Goal: Transaction & Acquisition: Purchase product/service

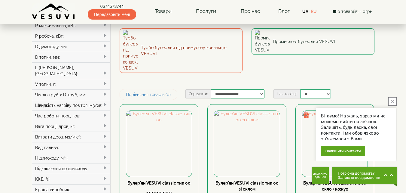
scroll to position [120, 0]
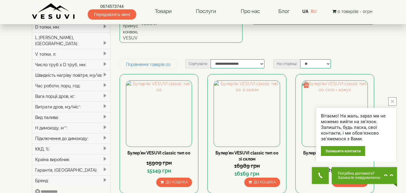
click at [393, 101] on icon "close button" at bounding box center [392, 101] width 3 height 3
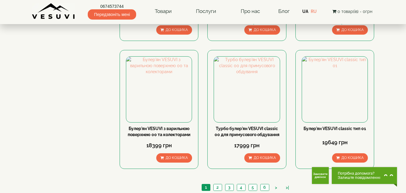
scroll to position [661, 0]
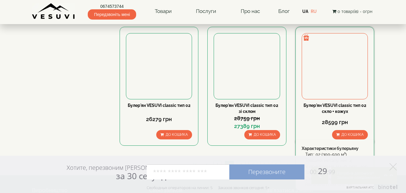
scroll to position [661, 0]
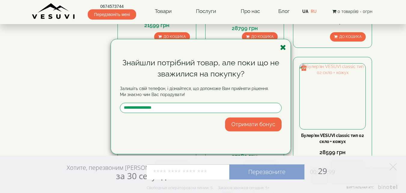
click at [285, 47] on icon "button" at bounding box center [283, 48] width 6 height 8
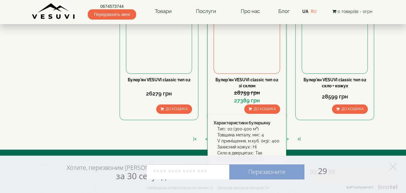
scroll to position [721, 0]
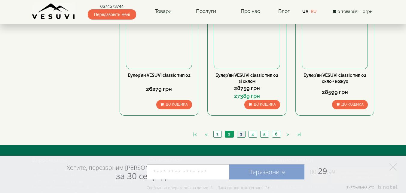
click at [241, 131] on link "3" at bounding box center [241, 134] width 8 height 6
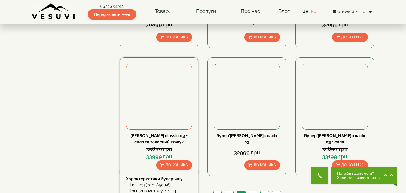
scroll to position [661, 0]
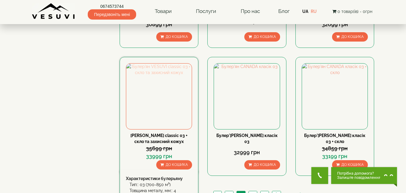
click at [158, 69] on img at bounding box center [159, 96] width 66 height 66
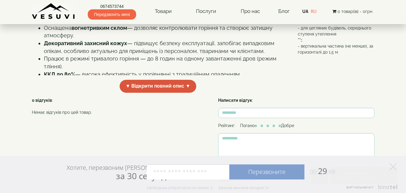
scroll to position [210, 0]
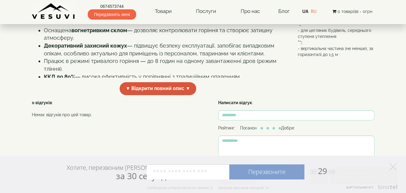
click at [165, 95] on span "▼ Відкрити повний опис ▼" at bounding box center [158, 88] width 77 height 13
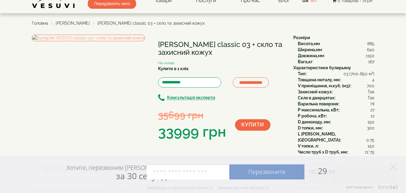
scroll to position [0, 0]
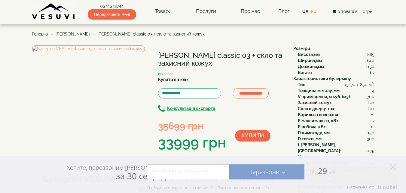
click at [306, 11] on link "UA" at bounding box center [305, 11] width 6 height 5
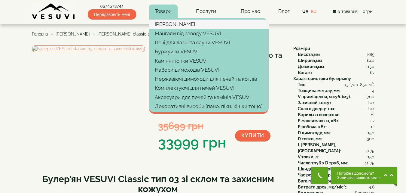
click at [166, 23] on link "[PERSON_NAME]" at bounding box center [209, 24] width 120 height 9
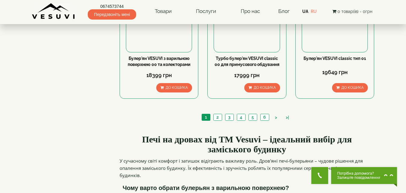
scroll to position [751, 0]
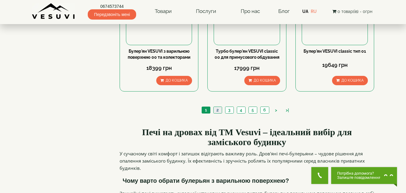
click at [218, 107] on link "2" at bounding box center [217, 110] width 8 height 6
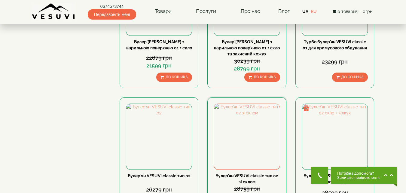
scroll to position [691, 0]
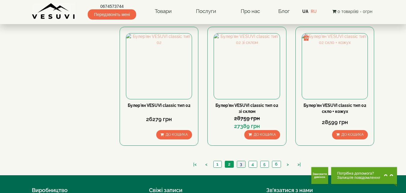
click at [243, 161] on link "3" at bounding box center [241, 164] width 8 height 6
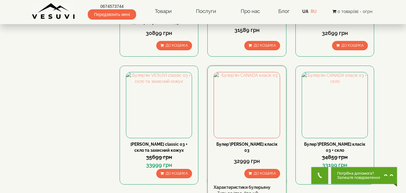
scroll to position [691, 0]
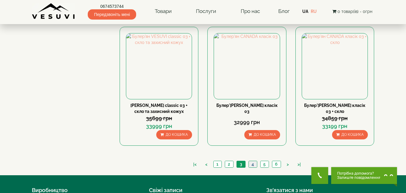
click at [254, 161] on link "4" at bounding box center [253, 164] width 8 height 6
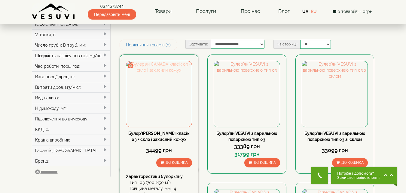
scroll to position [150, 0]
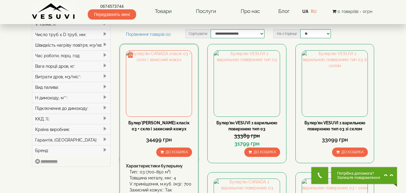
click at [141, 147] on div "До кошика" at bounding box center [159, 151] width 66 height 9
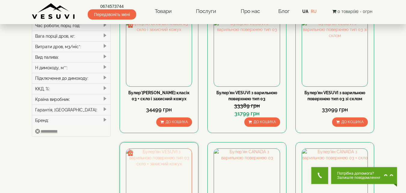
scroll to position [210, 0]
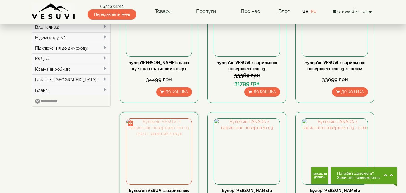
click at [160, 130] on img at bounding box center [159, 151] width 66 height 66
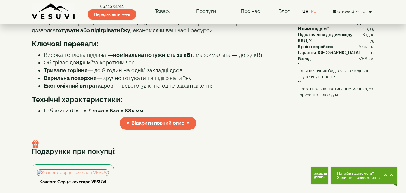
scroll to position [180, 0]
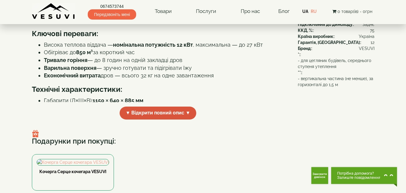
click at [158, 119] on span "▼ Відкрити повний опис ▼" at bounding box center [158, 112] width 77 height 13
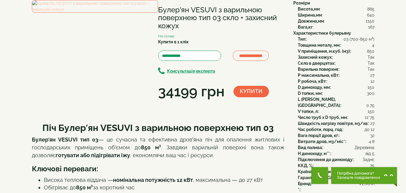
scroll to position [0, 0]
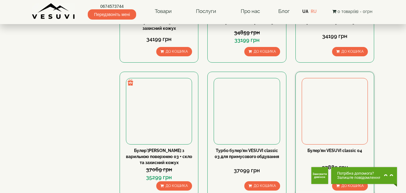
scroll to position [421, 0]
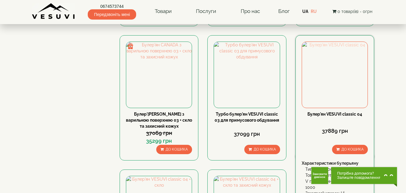
click at [341, 44] on img at bounding box center [335, 75] width 66 height 66
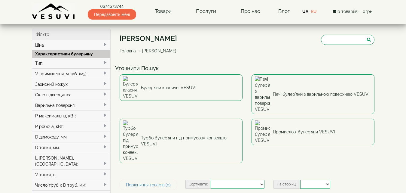
select select
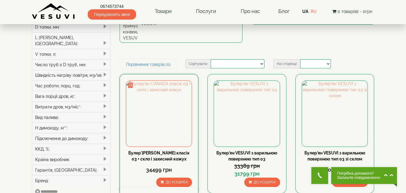
scroll to position [150, 0]
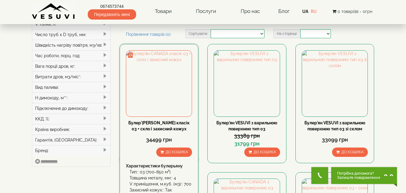
click at [153, 70] on div "Булер'ян CANADA класік 03 + скло і захисний кожух 34499 грн До кошика Характери…" at bounding box center [159, 103] width 79 height 119
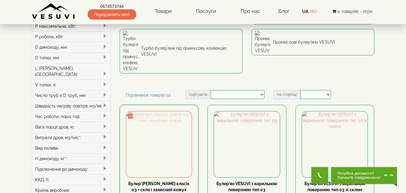
scroll to position [90, 0]
click at [165, 111] on img at bounding box center [159, 144] width 66 height 66
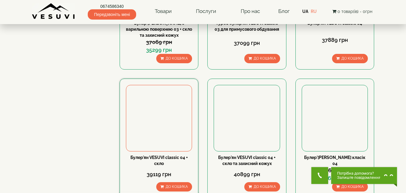
scroll to position [511, 0]
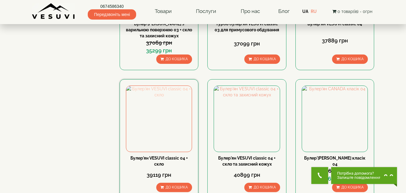
click at [157, 89] on img at bounding box center [159, 119] width 66 height 66
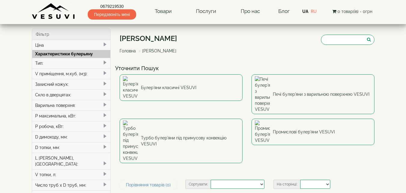
select select
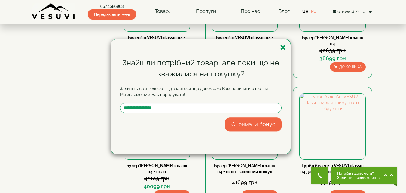
scroll to position [601, 0]
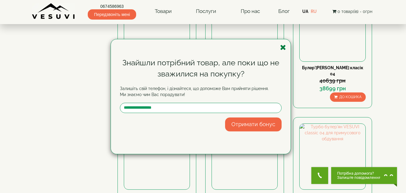
click at [283, 48] on icon "button" at bounding box center [283, 48] width 6 height 8
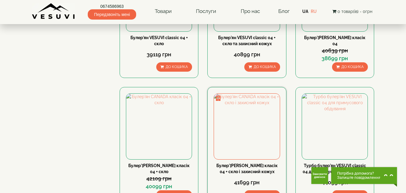
scroll to position [661, 0]
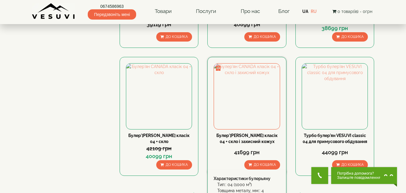
click at [261, 175] on div "Характеристики булерьяну" at bounding box center [247, 178] width 66 height 6
click at [243, 67] on img at bounding box center [247, 96] width 66 height 66
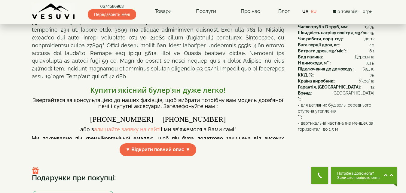
scroll to position [150, 0]
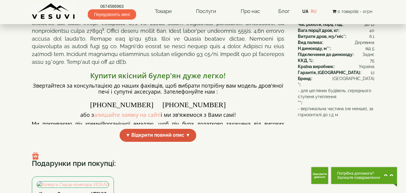
click at [173, 142] on span "▼ Відкрити повний опис ▼" at bounding box center [158, 135] width 77 height 13
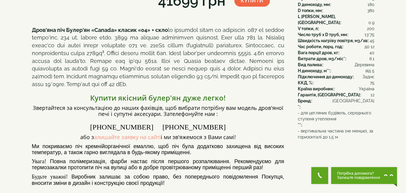
scroll to position [0, 0]
